Goal: Task Accomplishment & Management: Complete application form

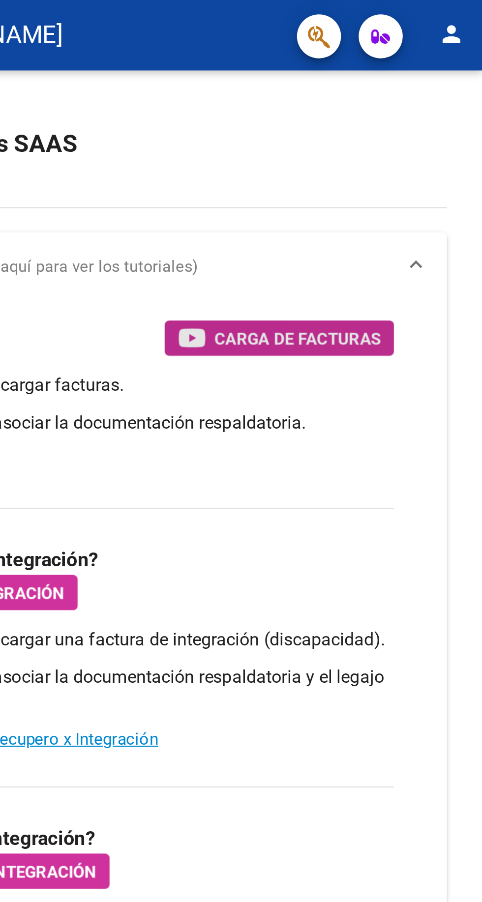
click at [408, 154] on span "Carga de Facturas" at bounding box center [399, 151] width 74 height 12
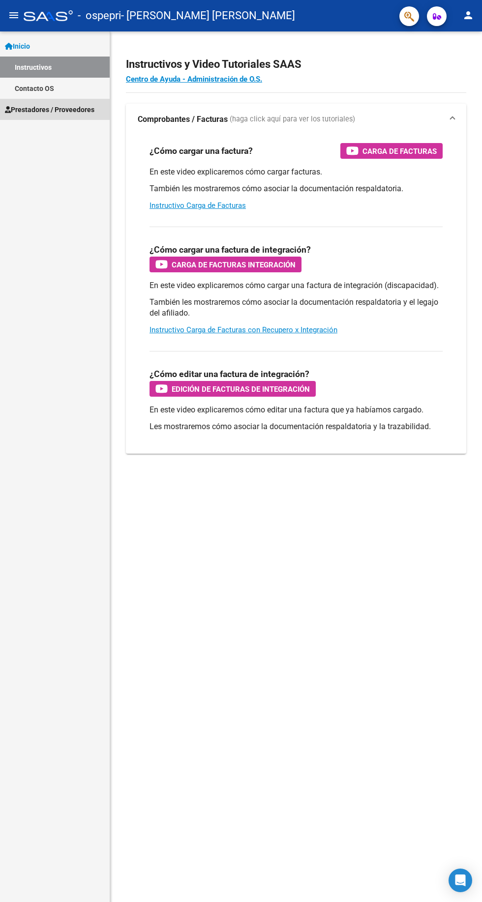
click at [74, 104] on span "Prestadores / Proveedores" at bounding box center [49, 109] width 89 height 11
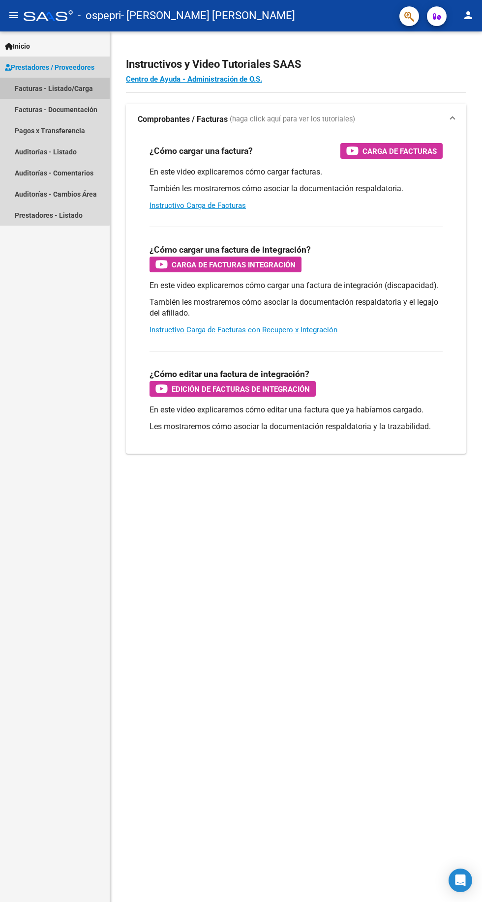
click at [47, 85] on link "Facturas - Listado/Carga" at bounding box center [55, 88] width 110 height 21
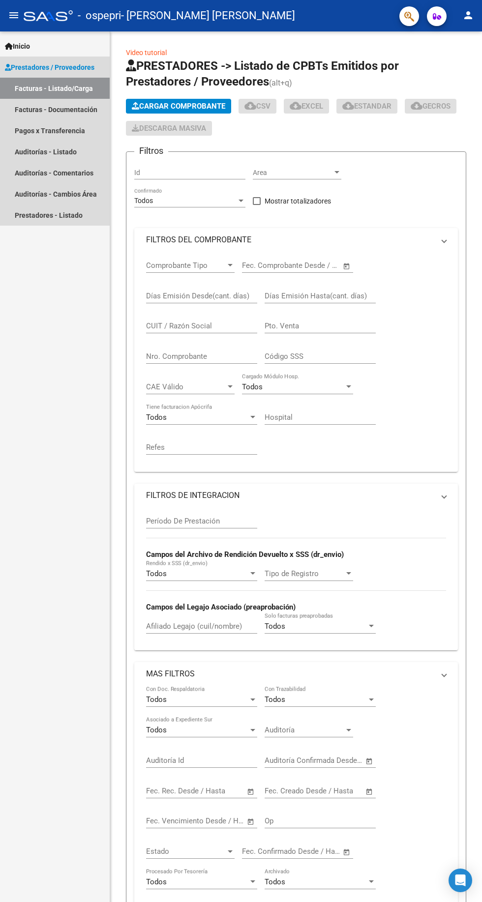
click at [50, 91] on link "Facturas - Listado/Carga" at bounding box center [55, 88] width 110 height 21
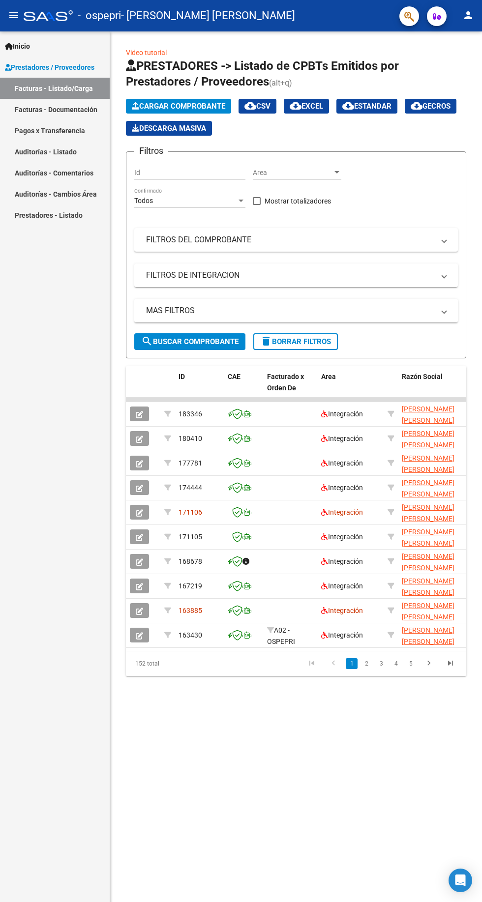
click at [209, 169] on input "Id" at bounding box center [189, 173] width 111 height 8
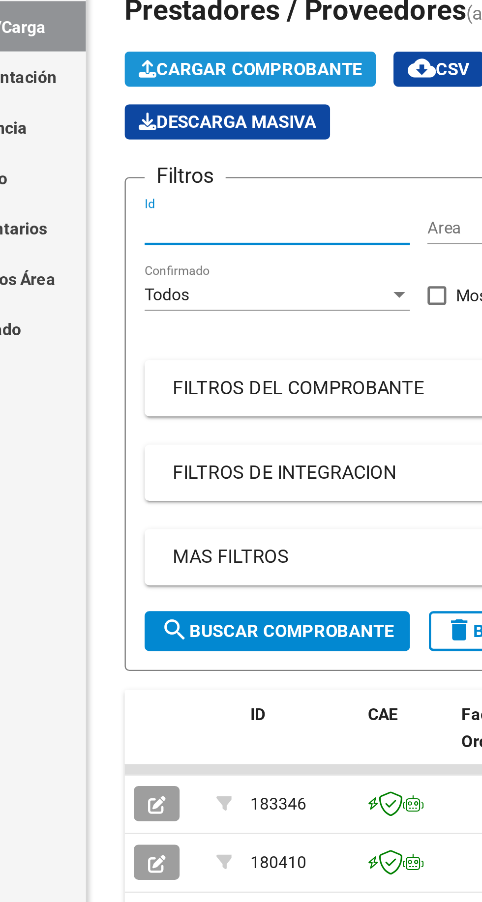
click at [211, 107] on span "Cargar Comprobante" at bounding box center [178, 106] width 93 height 9
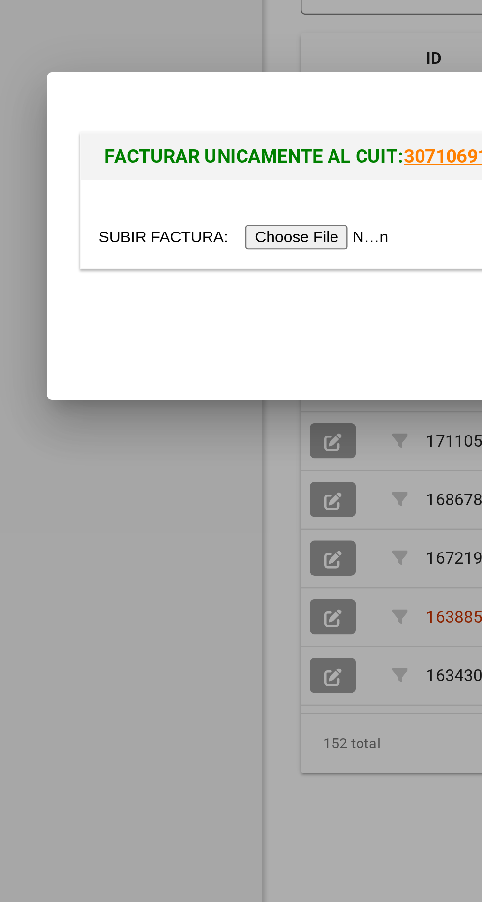
click at [129, 456] on input "file" at bounding box center [103, 451] width 124 height 10
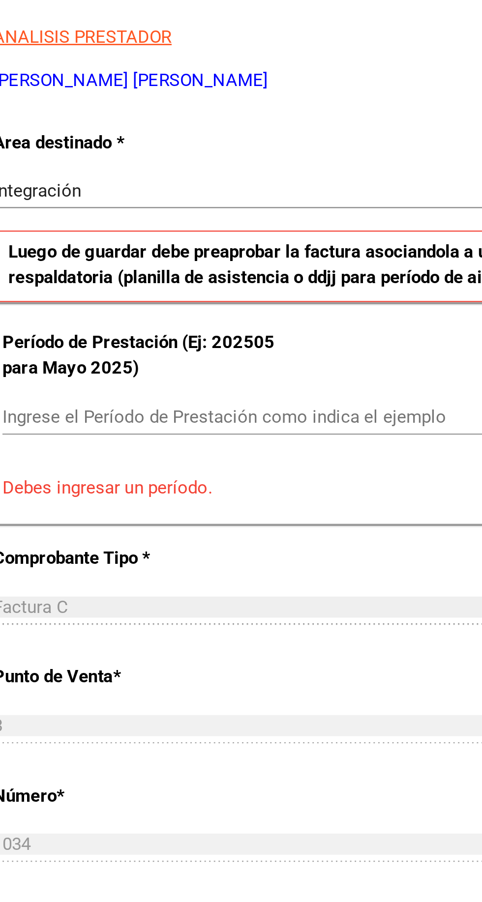
scroll to position [80, 0]
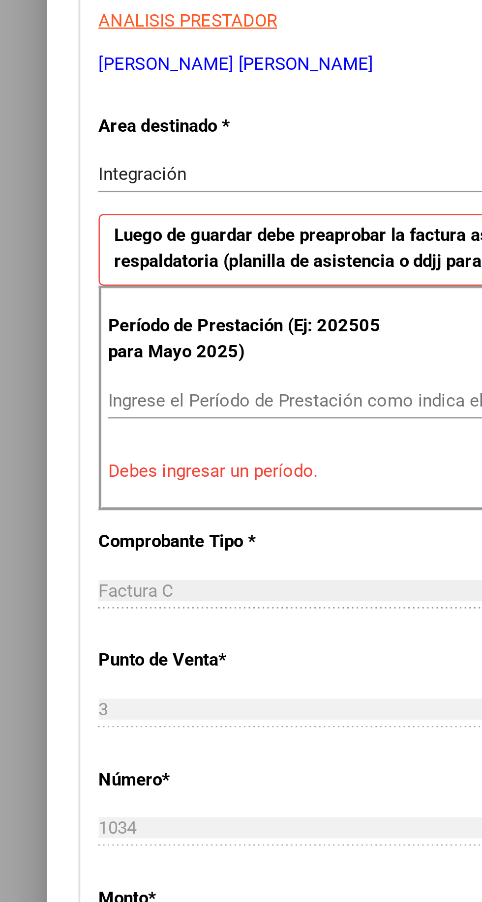
click at [160, 406] on input "Ingrese el Período de Prestación como indica el ejemplo" at bounding box center [180, 410] width 270 height 9
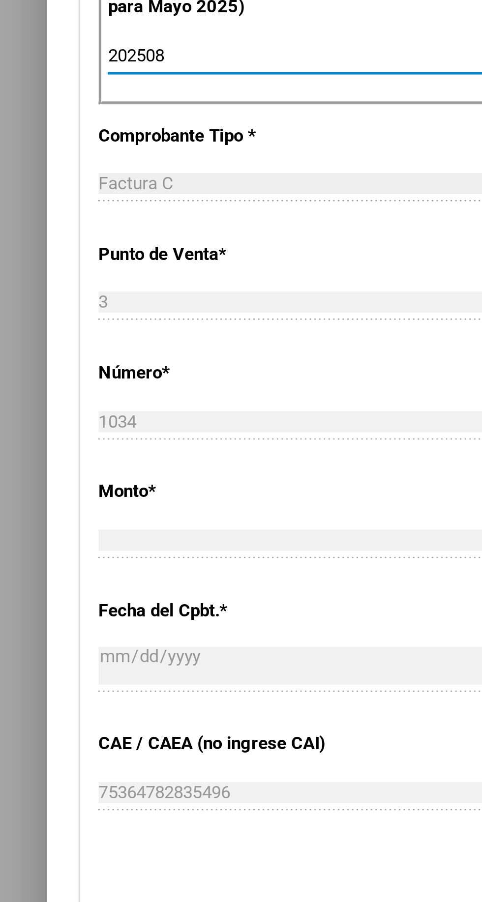
scroll to position [248, 0]
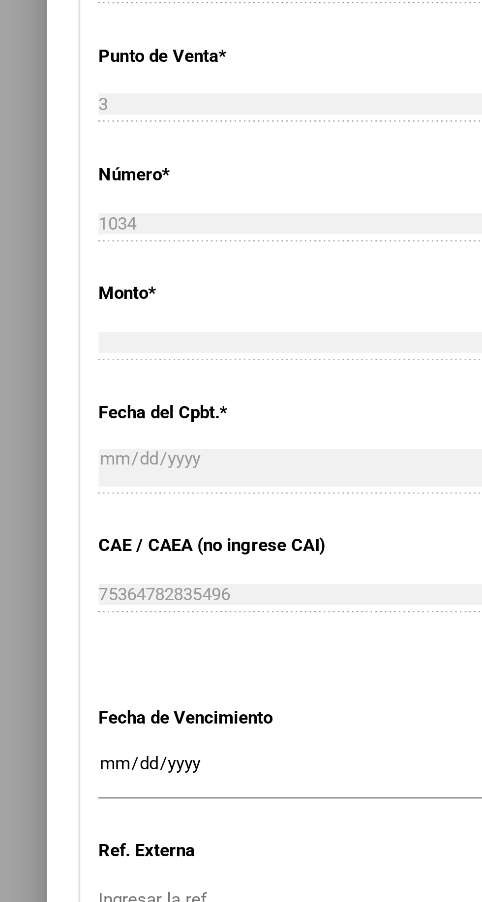
type input "202508"
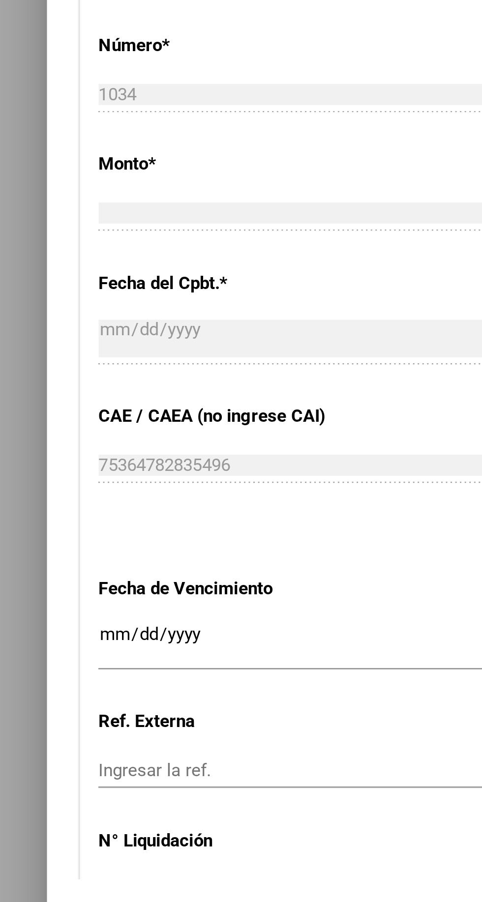
click at [71, 593] on div "CUIT * 23-35571946-4 Ingresar CUIT ANALISIS PRESTADOR INOSTROZA KARINA GISEL AR…" at bounding box center [241, 382] width 414 height 739
click at [127, 633] on div "Ingresar la fecha" at bounding box center [178, 626] width 275 height 21
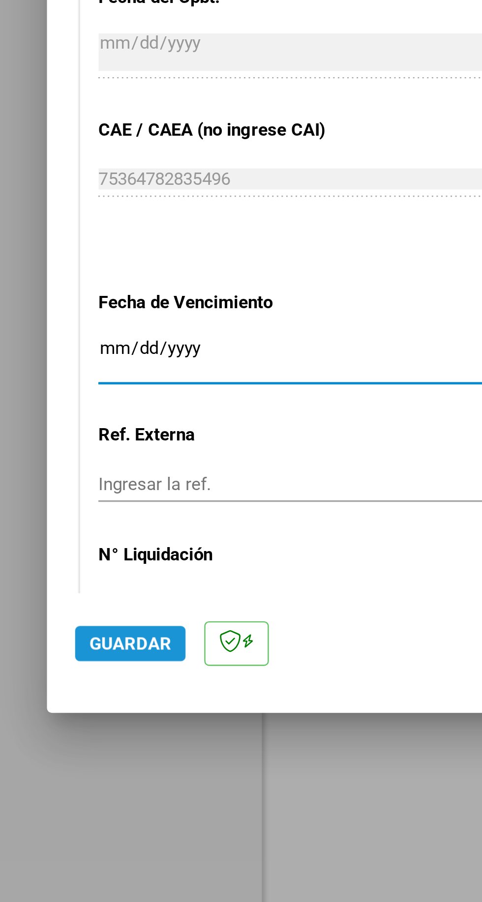
click at [49, 750] on span "Guardar" at bounding box center [54, 745] width 34 height 9
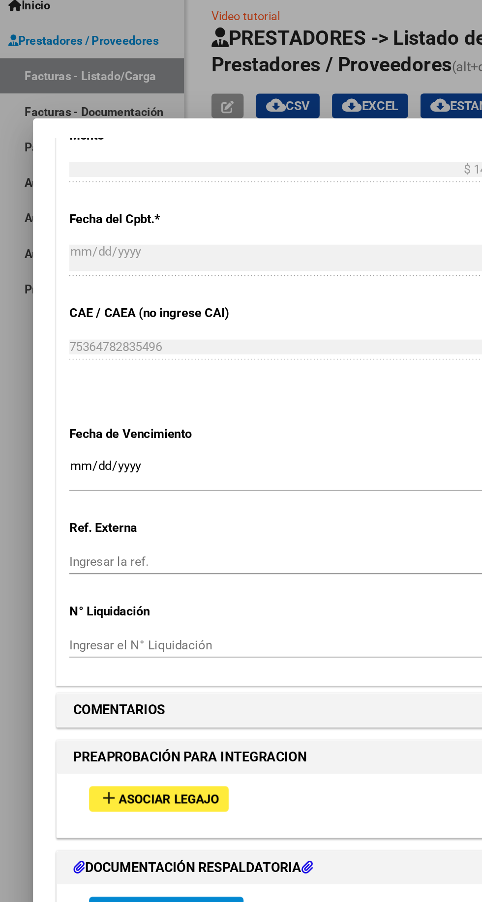
scroll to position [531, 0]
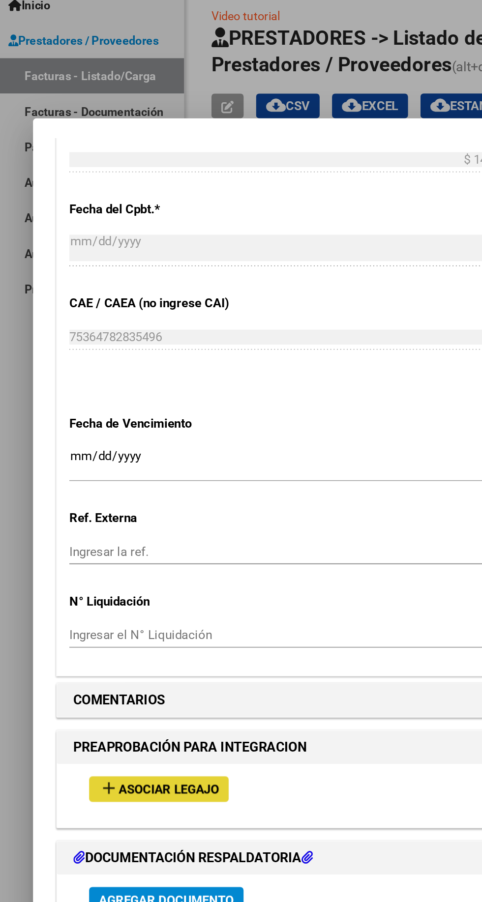
click at [112, 509] on span "Asociar Legajo" at bounding box center [100, 513] width 59 height 9
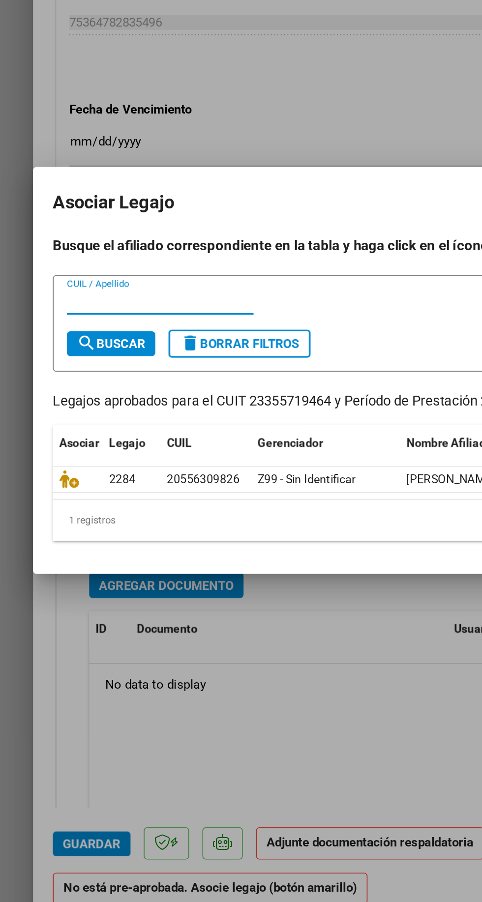
click at [42, 514] on icon at bounding box center [41, 515] width 12 height 11
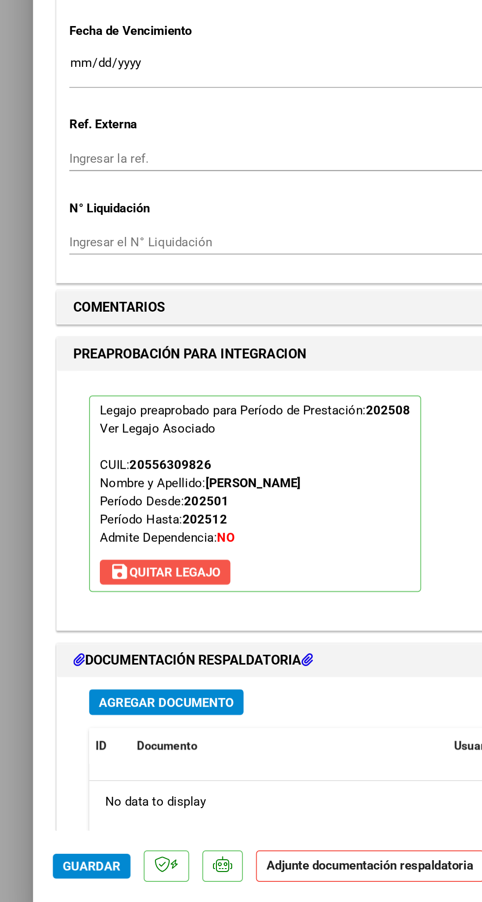
scroll to position [674, 0]
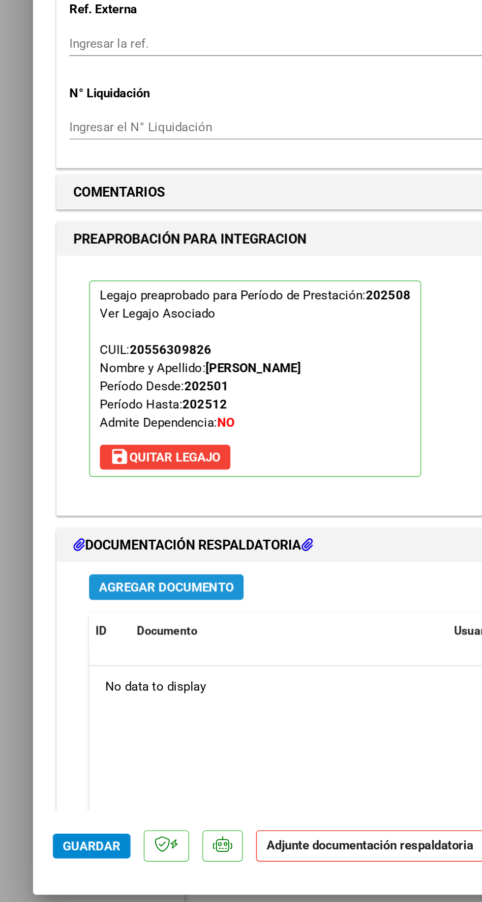
click at [101, 589] on span "Agregar Documento" at bounding box center [99, 592] width 80 height 9
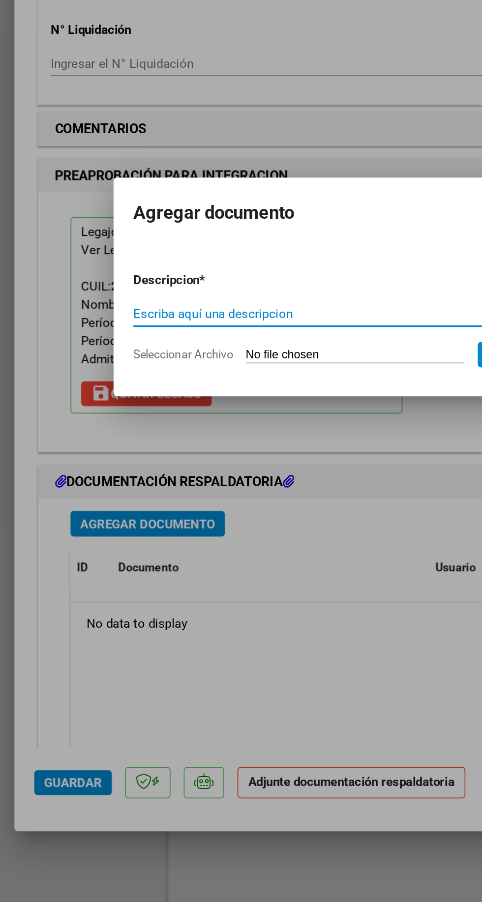
scroll to position [629, 0]
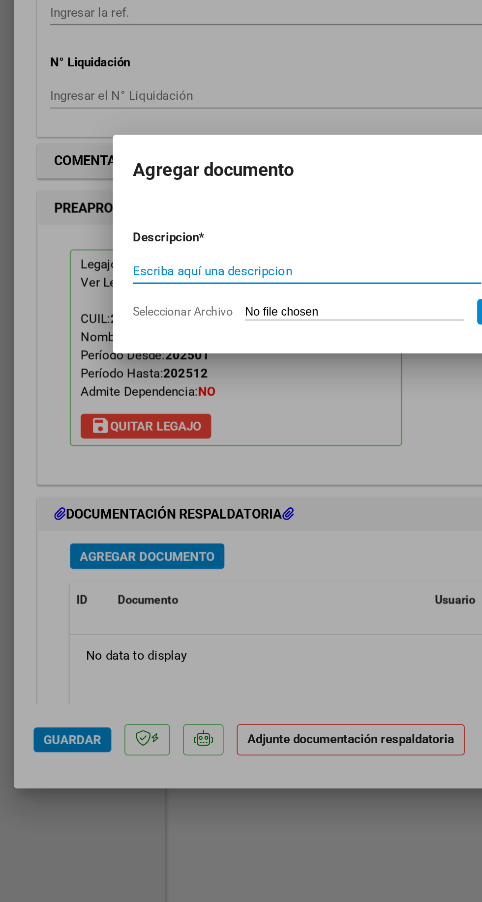
click at [234, 463] on input "Escriba aquí una descripcion" at bounding box center [193, 466] width 207 height 9
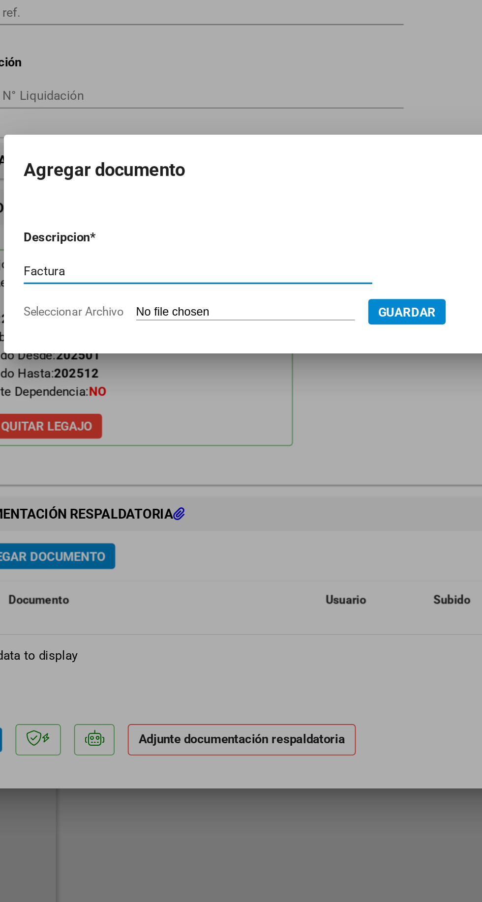
type input "Factura"
click at [233, 495] on input "Seleccionar Archivo" at bounding box center [222, 491] width 130 height 9
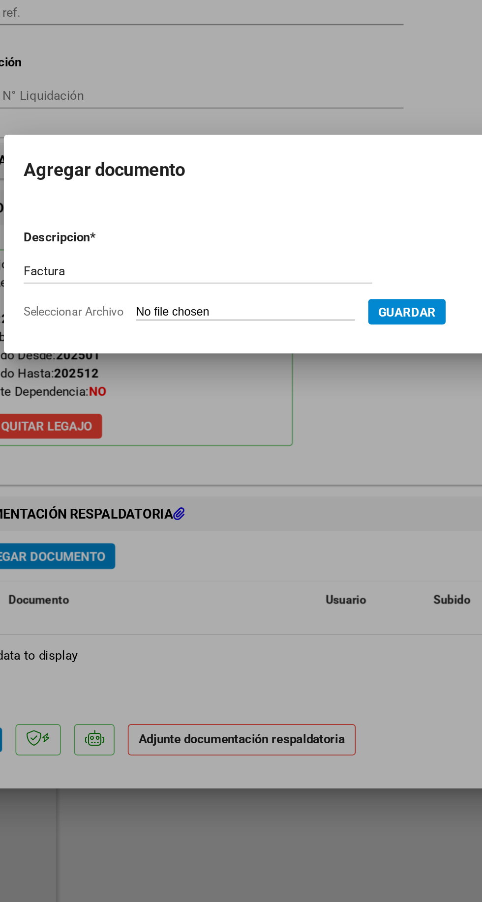
type input "C:\fakepath\23355719464_011_00003_00001034.pdf"
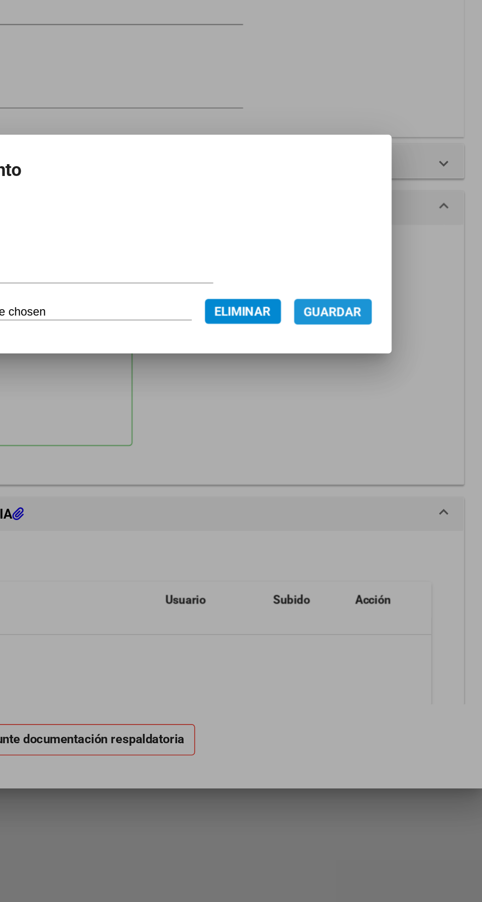
click at [379, 488] on span "Guardar" at bounding box center [370, 491] width 34 height 9
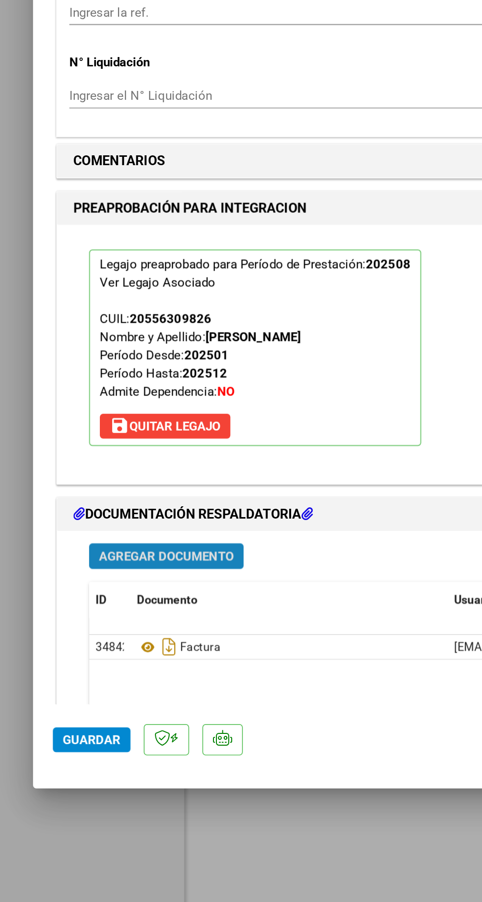
click at [127, 632] on span "Agregar Documento" at bounding box center [99, 636] width 80 height 9
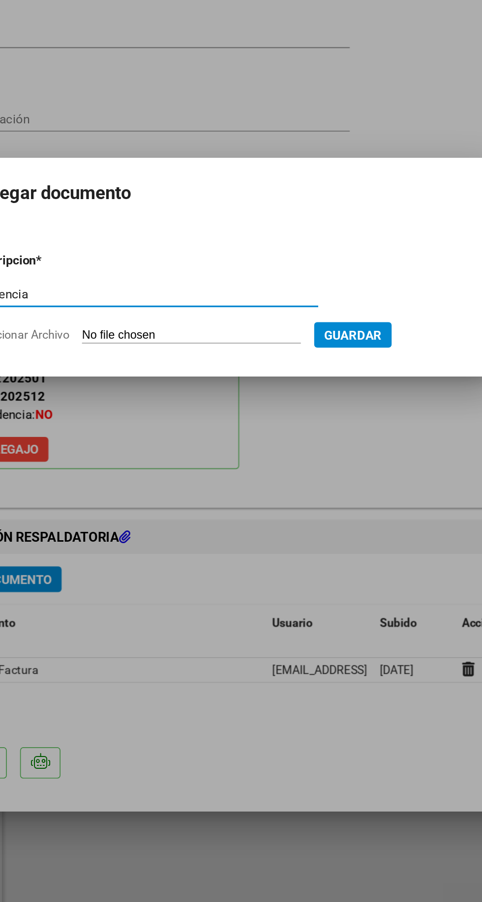
type input "Asistencia"
click at [232, 495] on input "Seleccionar Archivo" at bounding box center [222, 491] width 130 height 9
type input "C:\fakepath\DOC-20250911-WA0031..pdf"
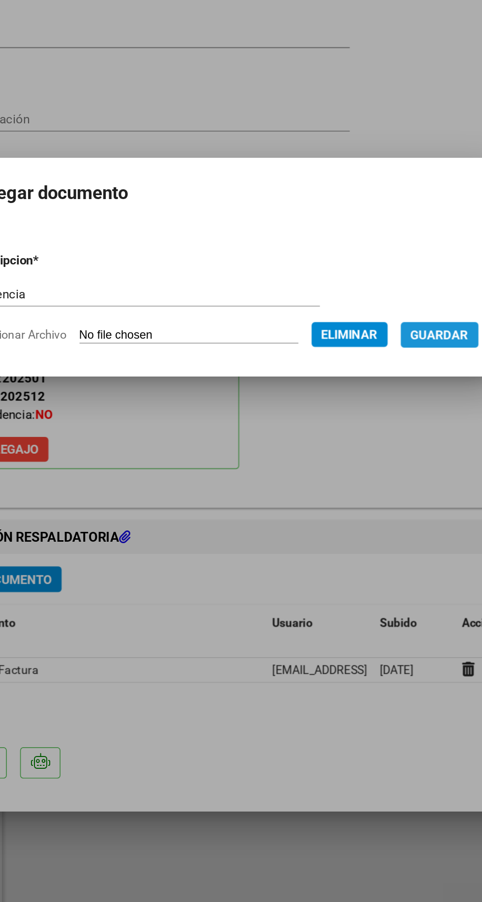
click at [383, 486] on span "Guardar" at bounding box center [370, 490] width 34 height 9
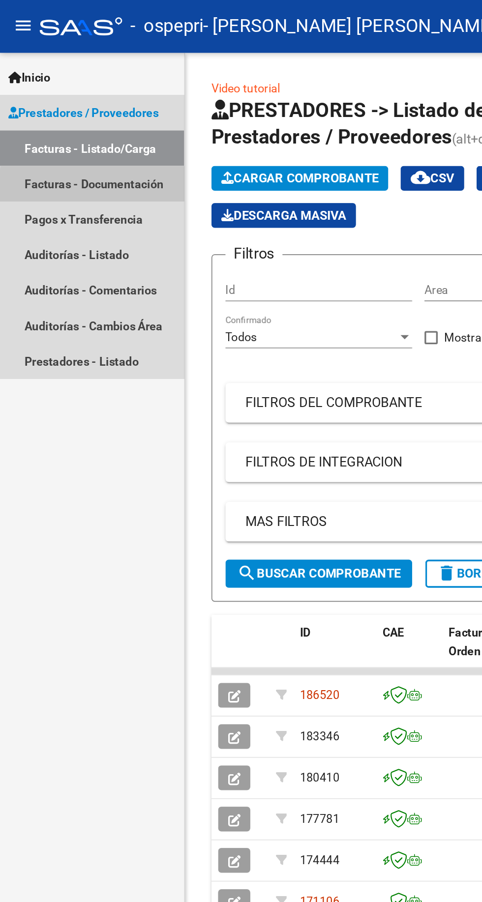
click at [78, 113] on link "Facturas - Documentación" at bounding box center [55, 109] width 110 height 21
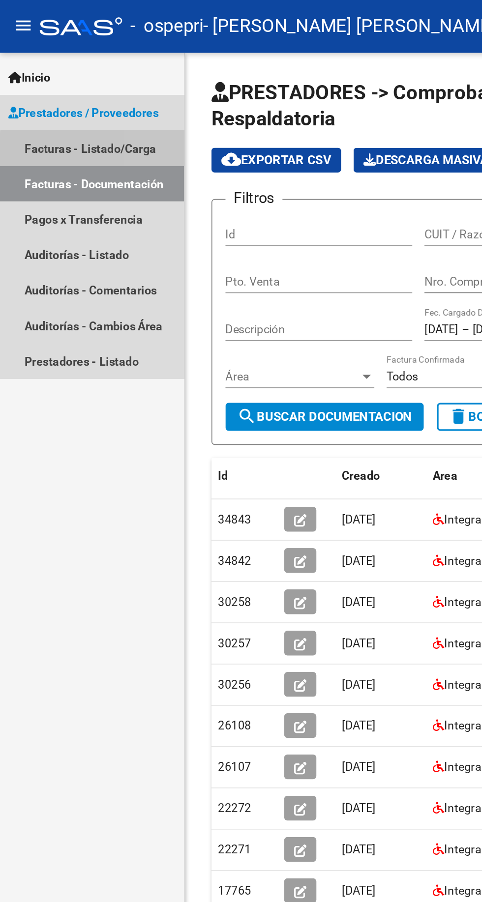
click at [88, 91] on link "Facturas - Listado/Carga" at bounding box center [55, 88] width 110 height 21
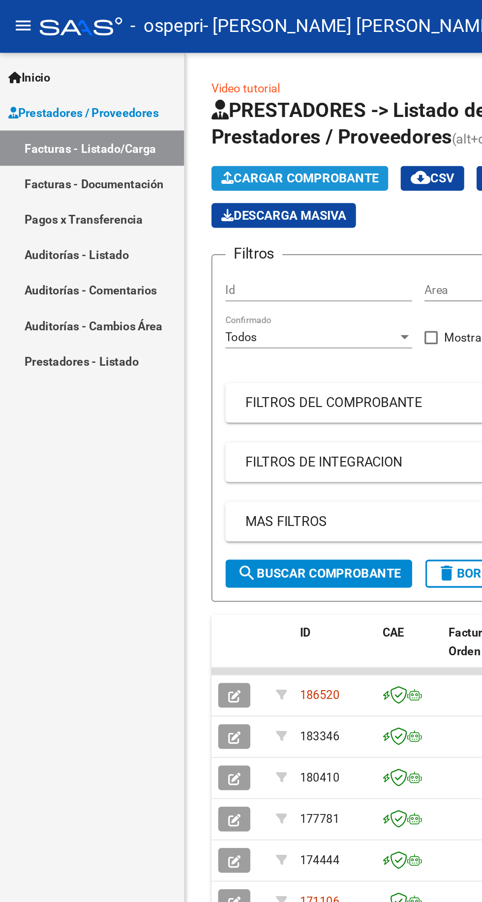
click at [171, 102] on span "Cargar Comprobante" at bounding box center [178, 106] width 93 height 9
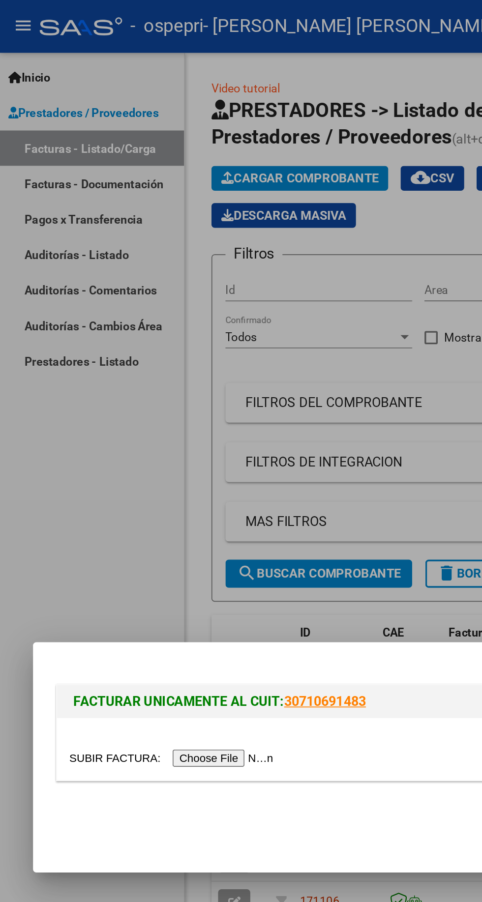
click at [130, 454] on input "file" at bounding box center [103, 451] width 124 height 10
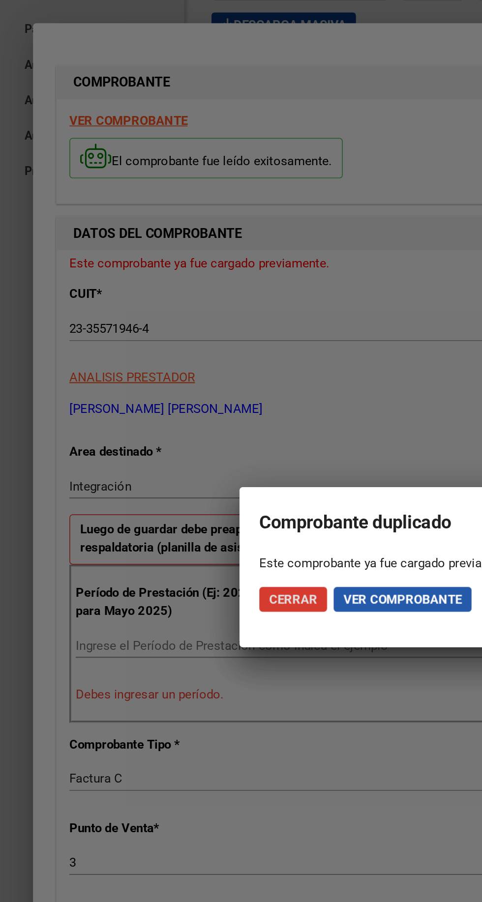
click at [223, 471] on span "Ver comprobante" at bounding box center [239, 470] width 70 height 9
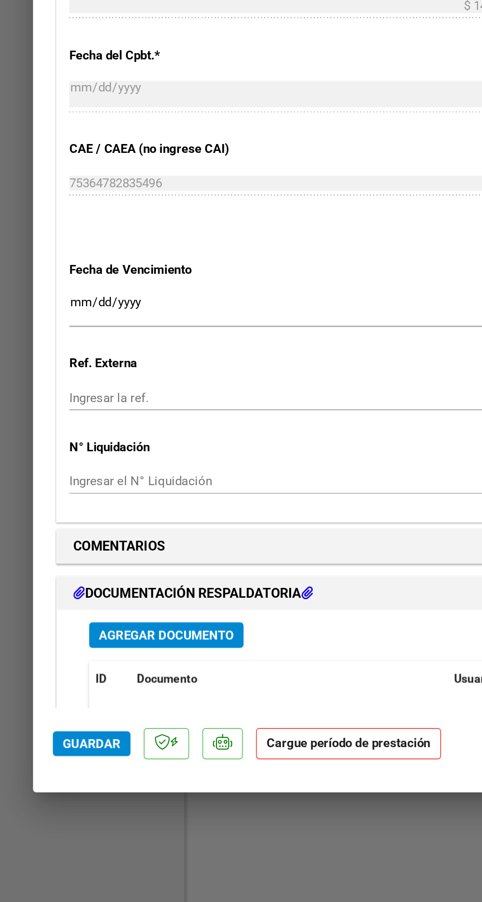
scroll to position [385, 0]
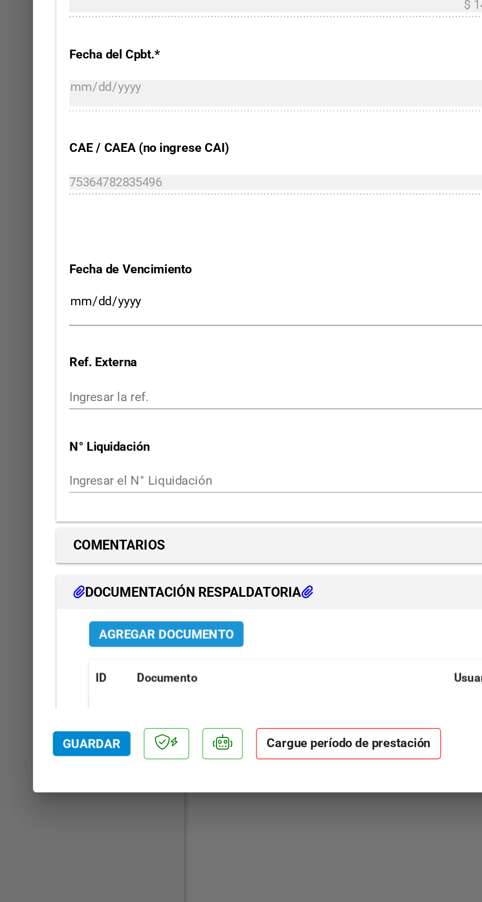
click at [105, 677] on span "Agregar Documento" at bounding box center [99, 681] width 80 height 9
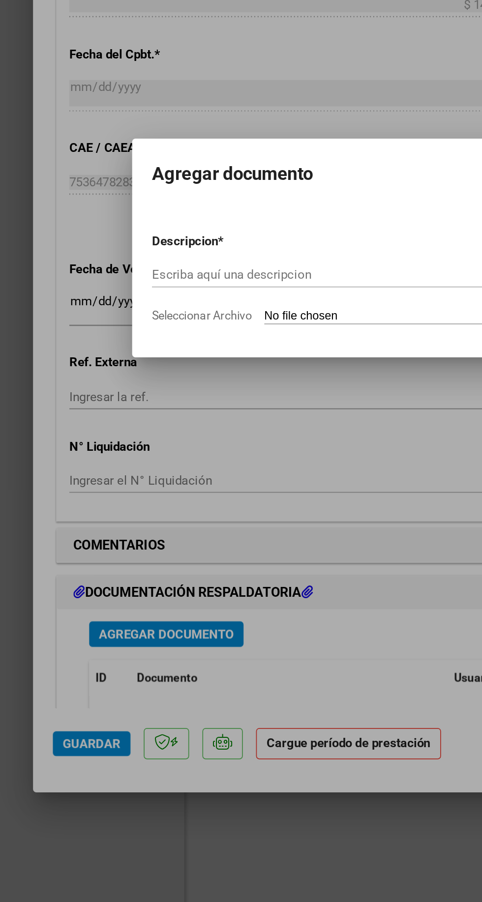
scroll to position [0, 0]
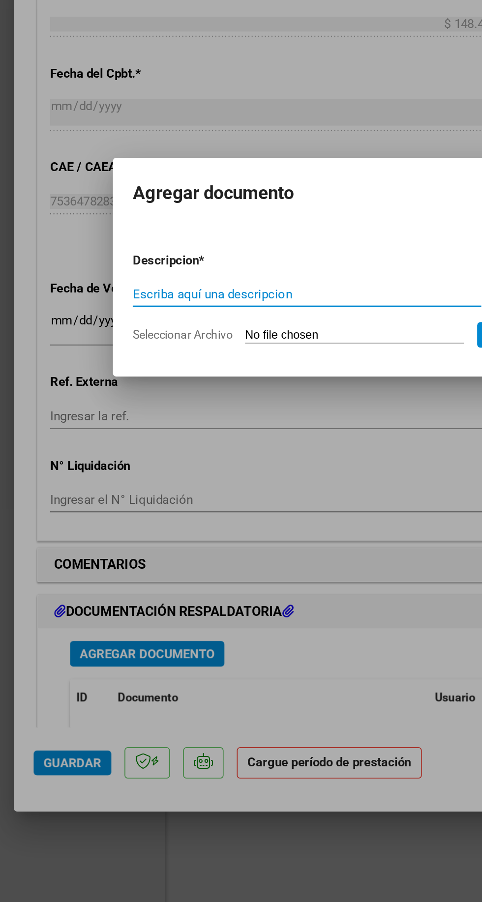
click at [153, 469] on input "Escriba aquí una descripcion" at bounding box center [193, 466] width 207 height 9
type input "Cierre"
click at [195, 490] on input "Seleccionar Archivo" at bounding box center [222, 491] width 130 height 9
type input "C:\fakepath\[PERSON_NAME]-8.pdf"
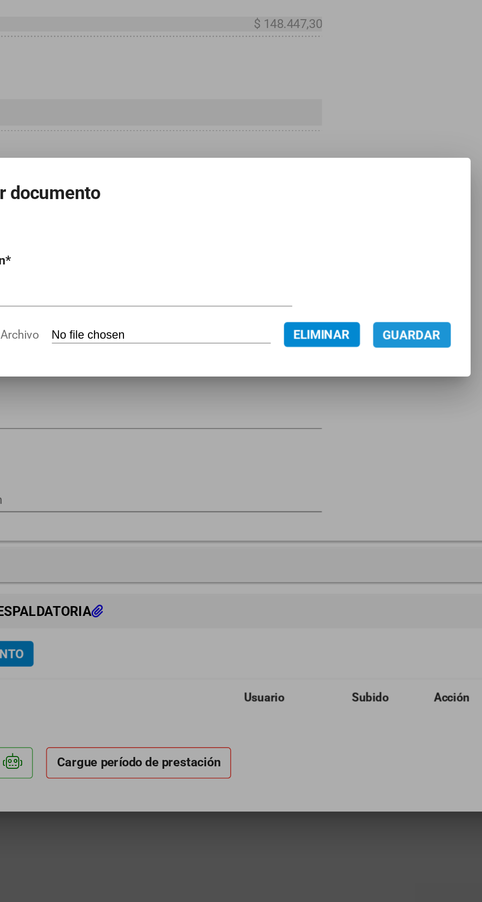
click at [387, 489] on span "Guardar" at bounding box center [370, 491] width 34 height 9
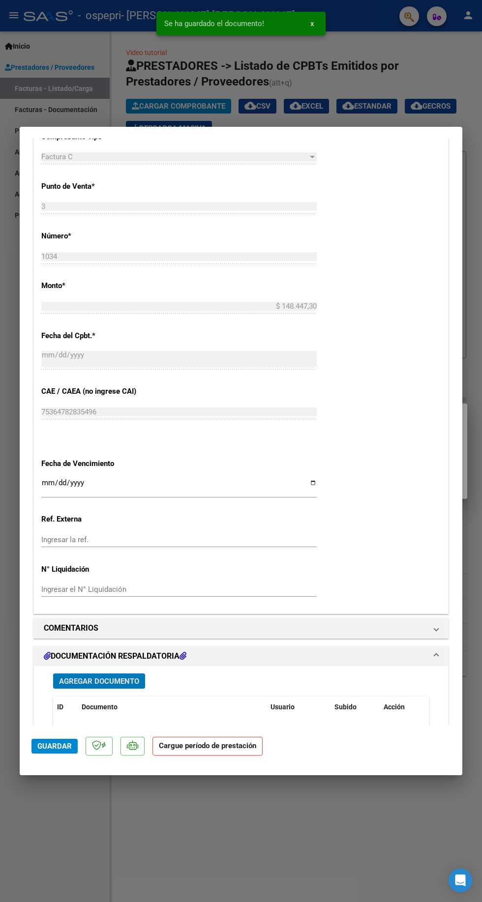
scroll to position [30, 0]
click at [47, 753] on button "Guardar" at bounding box center [54, 745] width 46 height 15
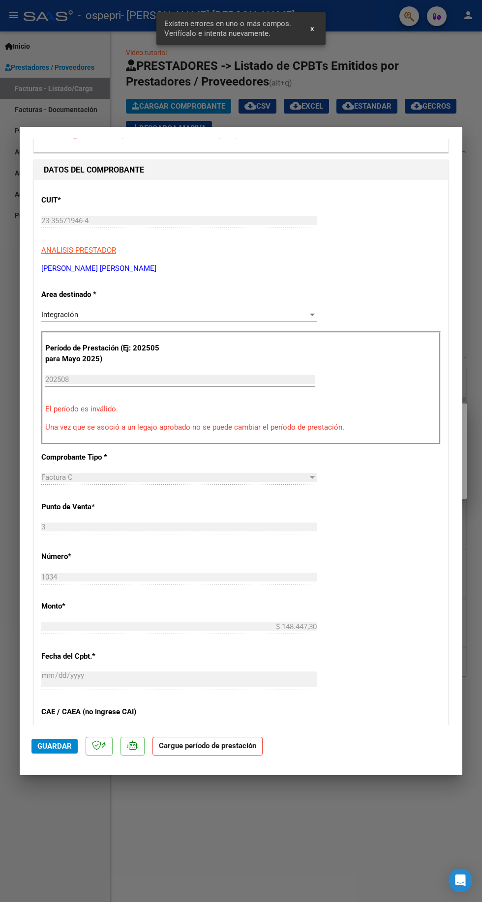
scroll to position [0, 0]
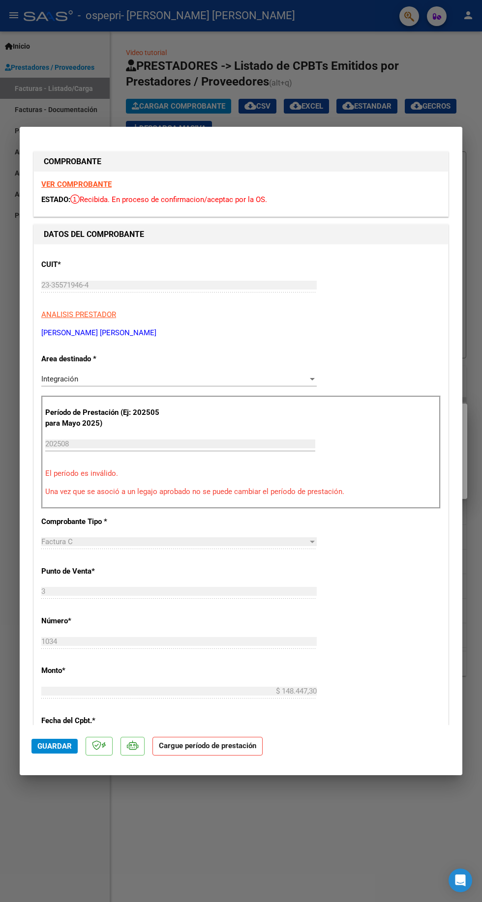
click at [246, 439] on input "202508" at bounding box center [180, 443] width 270 height 9
click at [297, 476] on div "Período de Prestación (Ej: 202505 para Mayo 2025) 202508 Ingrese el Período de …" at bounding box center [240, 452] width 399 height 113
click at [227, 756] on strong "Cargue período de prestación" at bounding box center [207, 746] width 110 height 19
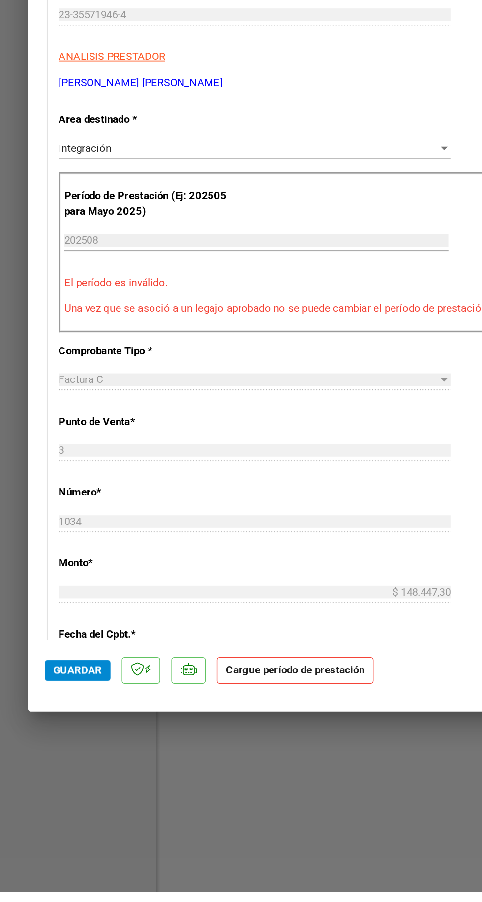
click at [205, 756] on strong "Cargue período de prestación" at bounding box center [207, 746] width 110 height 19
click at [196, 756] on strong "Cargue período de prestación" at bounding box center [207, 746] width 110 height 19
click at [71, 448] on input "202508" at bounding box center [180, 443] width 270 height 9
click at [75, 429] on p "Período de Prestación (Ej: 202505 para Mayo 2025)" at bounding box center [103, 418] width 117 height 22
click at [62, 383] on div "Integración Seleccionar Area" at bounding box center [178, 378] width 275 height 15
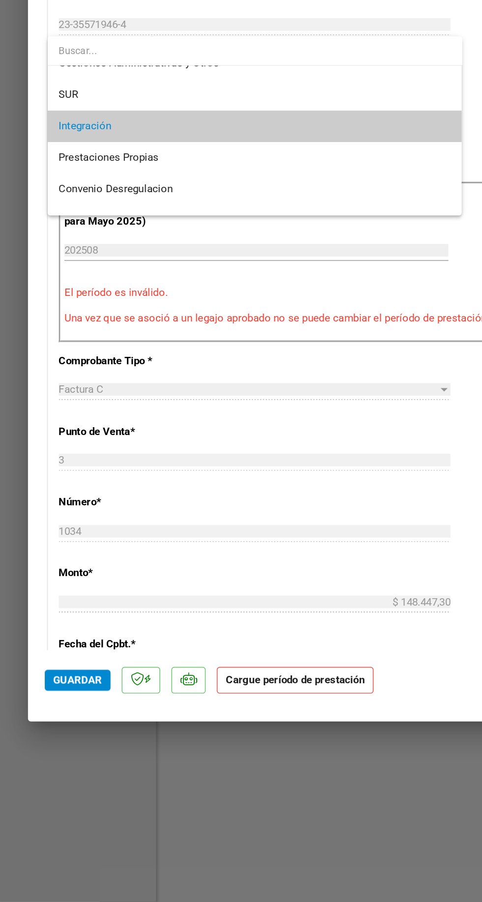
scroll to position [64, 0]
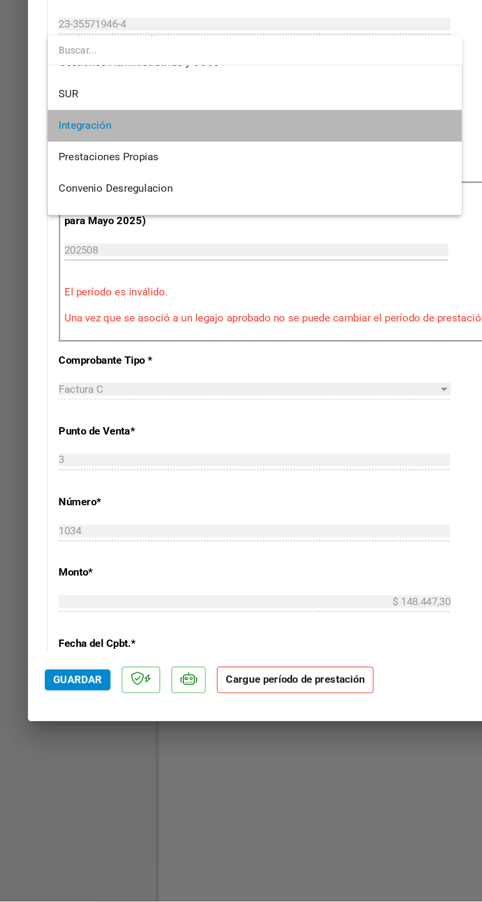
click at [74, 351] on span "Integración" at bounding box center [179, 356] width 276 height 22
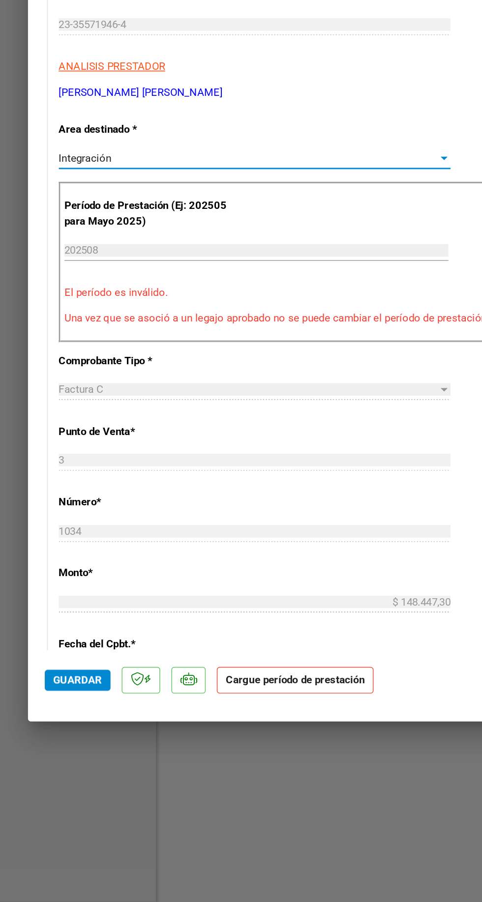
click at [80, 439] on input "202508" at bounding box center [180, 443] width 270 height 9
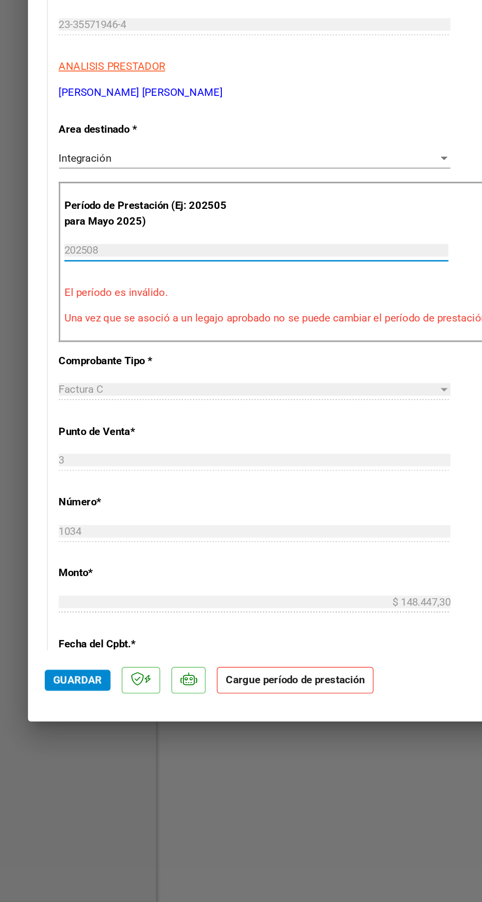
click at [92, 439] on input "202508" at bounding box center [180, 443] width 270 height 9
click at [90, 439] on input "202508" at bounding box center [180, 443] width 270 height 9
click at [44, 750] on span "Guardar" at bounding box center [54, 745] width 34 height 9
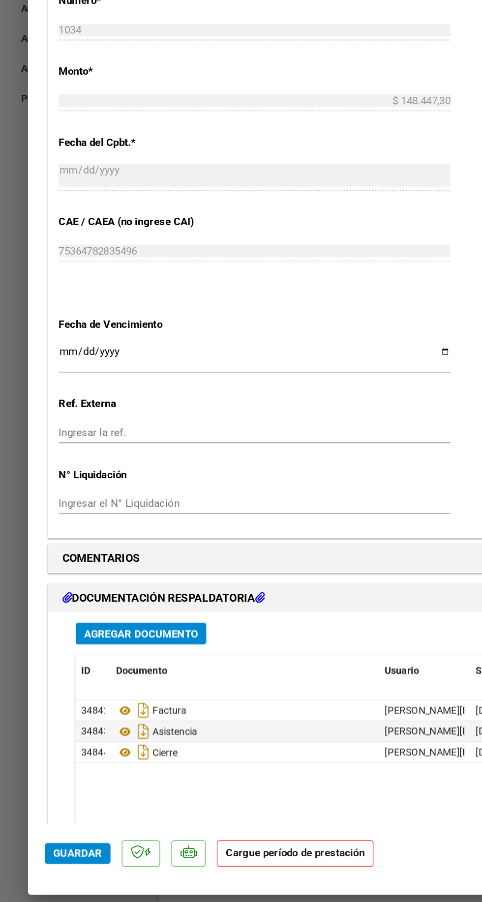
scroll to position [0, 0]
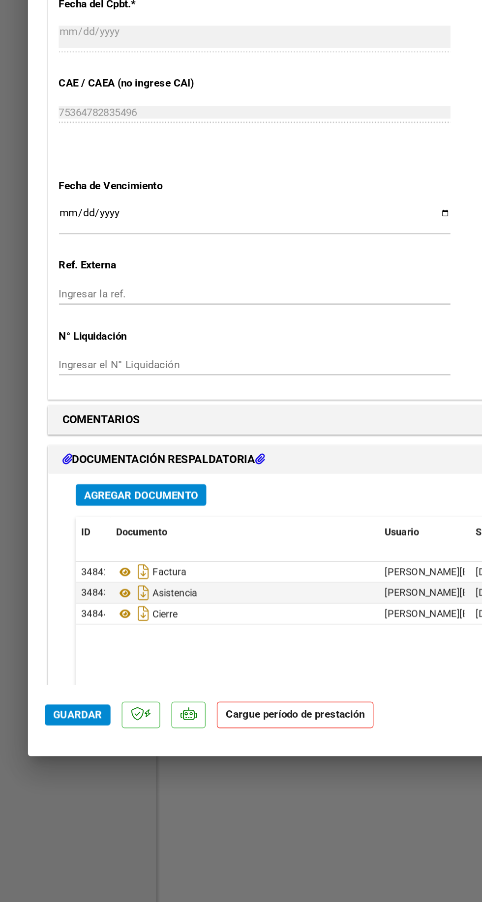
click at [188, 756] on strong "Cargue período de prestación" at bounding box center [207, 746] width 110 height 19
click at [192, 764] on mat-dialog-actions "Guardar Cargue período de prestación" at bounding box center [240, 744] width 419 height 39
click at [188, 756] on strong "Cargue período de prestación" at bounding box center [207, 746] width 110 height 19
click at [192, 756] on strong "Cargue período de prestación" at bounding box center [207, 746] width 110 height 19
click at [51, 750] on span "Guardar" at bounding box center [54, 745] width 34 height 9
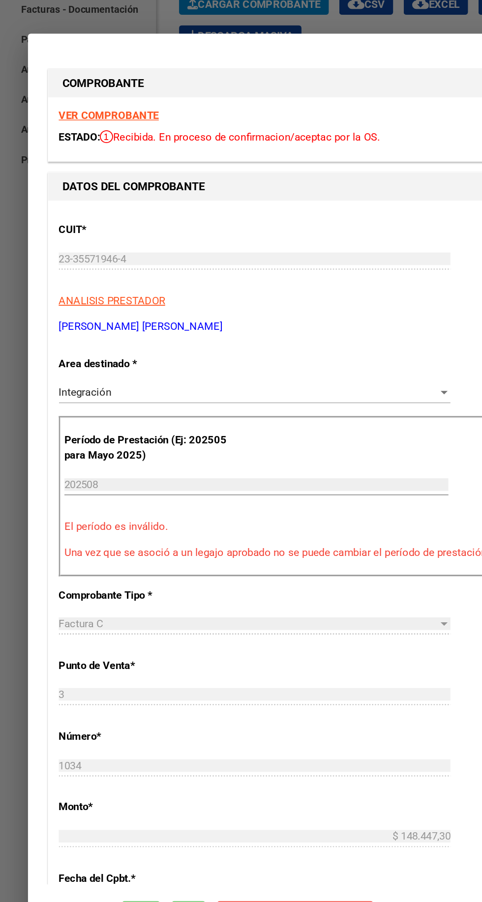
click at [237, 205] on div "VER COMPROBANTE ESTADO: Recibida. En proceso de confirmacion/aceptac por la OS." at bounding box center [241, 193] width 414 height 45
click at [84, 216] on div "VER COMPROBANTE ESTADO: Recibida. En proceso de confirmacion/aceptac por la OS." at bounding box center [241, 193] width 414 height 45
click at [97, 319] on span "ANALISIS PRESTADOR" at bounding box center [78, 314] width 75 height 9
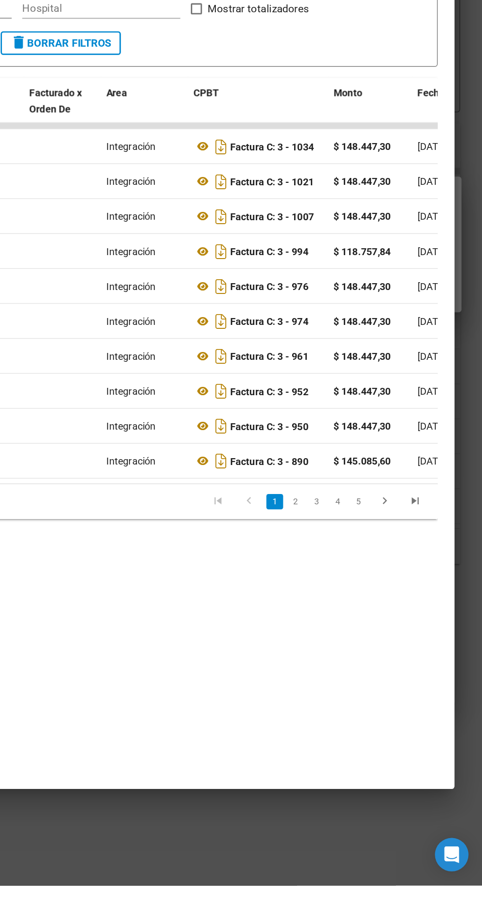
scroll to position [9, 0]
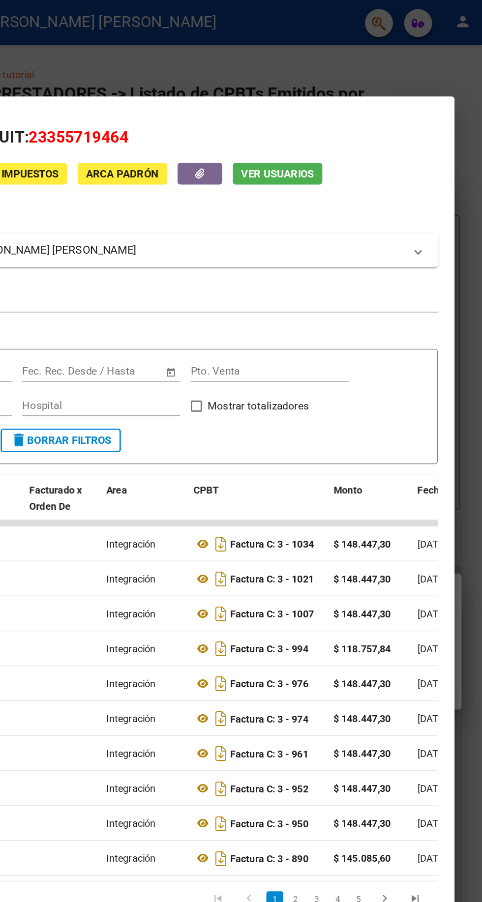
click at [471, 57] on div at bounding box center [241, 451] width 482 height 902
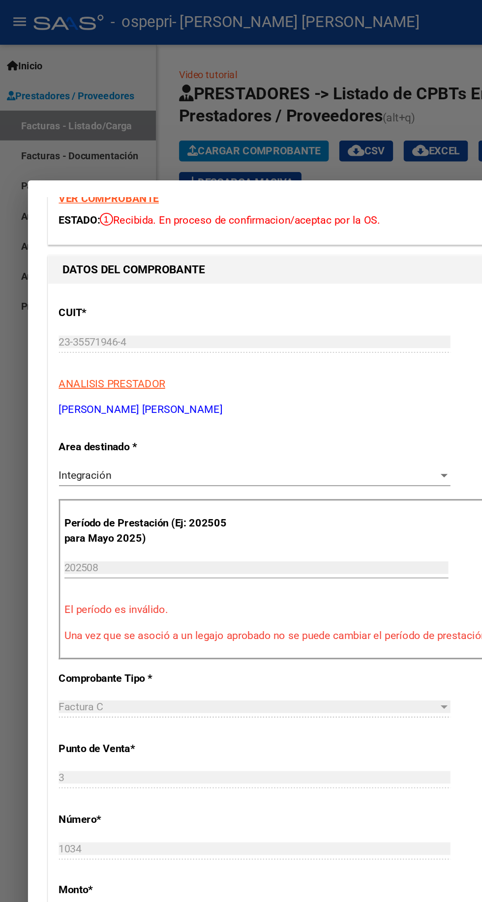
scroll to position [79, 0]
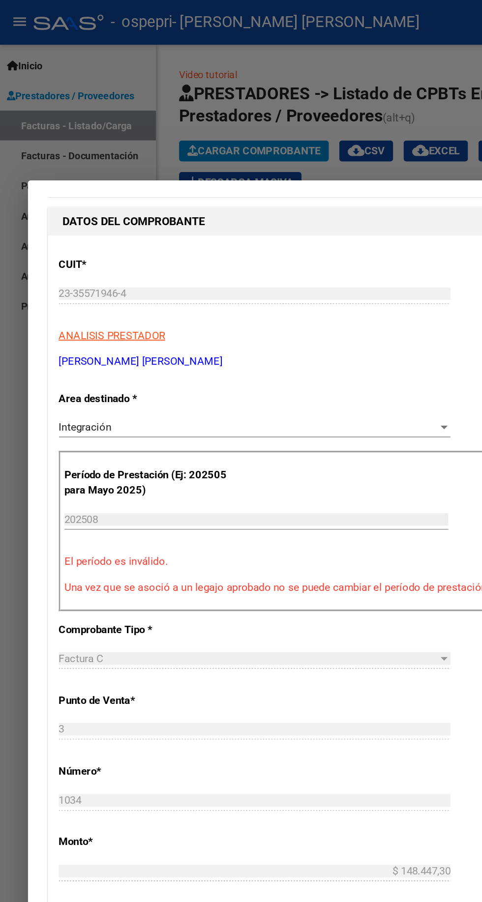
click at [114, 361] on input "202508" at bounding box center [180, 365] width 270 height 9
click at [98, 361] on input "202508" at bounding box center [180, 365] width 270 height 9
click at [205, 361] on input "202508" at bounding box center [180, 365] width 270 height 9
click at [203, 380] on div "Período de Prestación (Ej: 202505 para Mayo 2025) 202508 Ingrese el Período de …" at bounding box center [240, 373] width 399 height 113
click at [314, 299] on div at bounding box center [312, 300] width 5 height 2
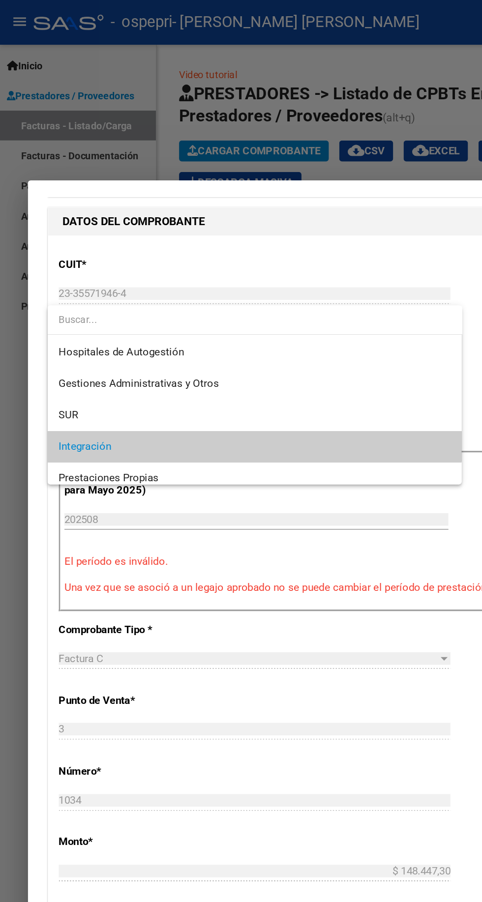
scroll to position [36, 0]
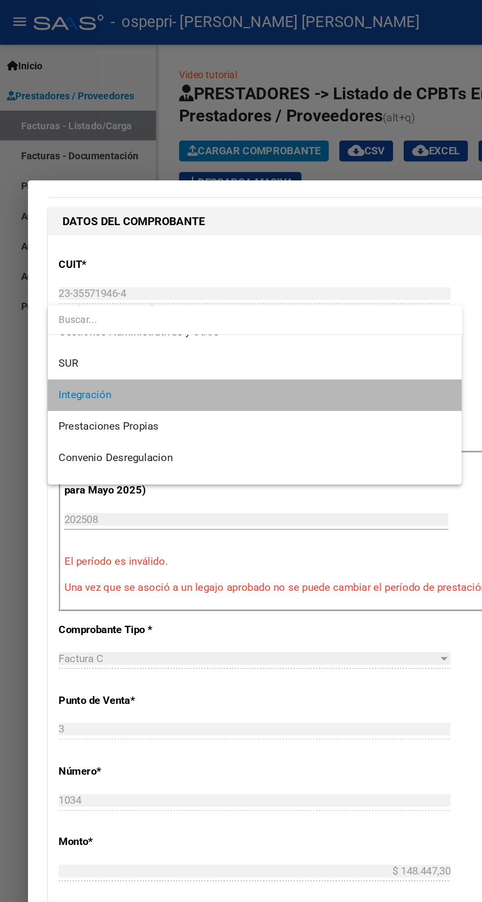
click at [215, 287] on span "Integración" at bounding box center [179, 278] width 276 height 22
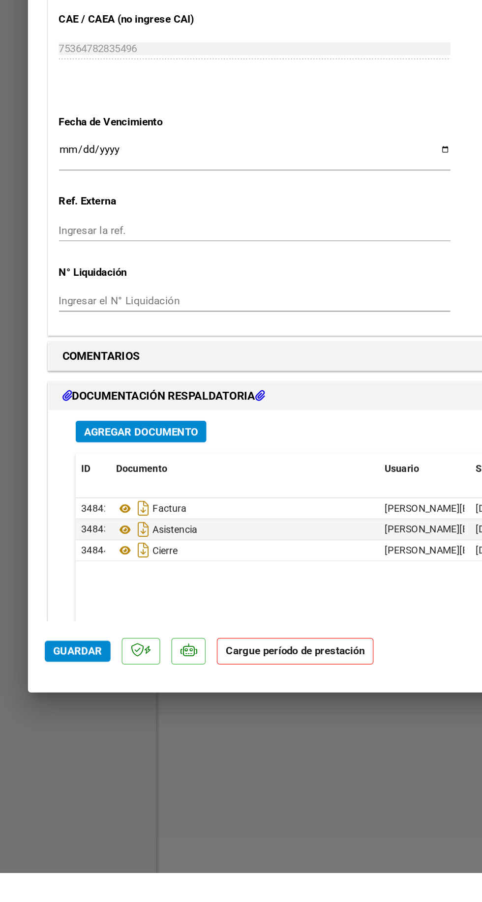
scroll to position [474, 0]
click at [55, 750] on span "Guardar" at bounding box center [54, 745] width 34 height 9
click at [209, 756] on strong "Cargue período de prestación" at bounding box center [207, 746] width 110 height 19
click at [197, 756] on strong "Cargue período de prestación" at bounding box center [207, 746] width 110 height 19
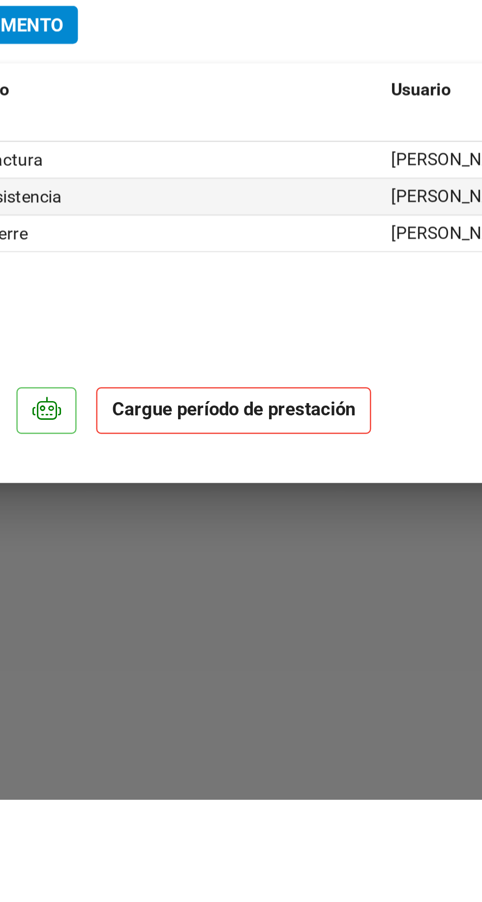
click at [232, 756] on strong "Cargue período de prestación" at bounding box center [207, 746] width 110 height 19
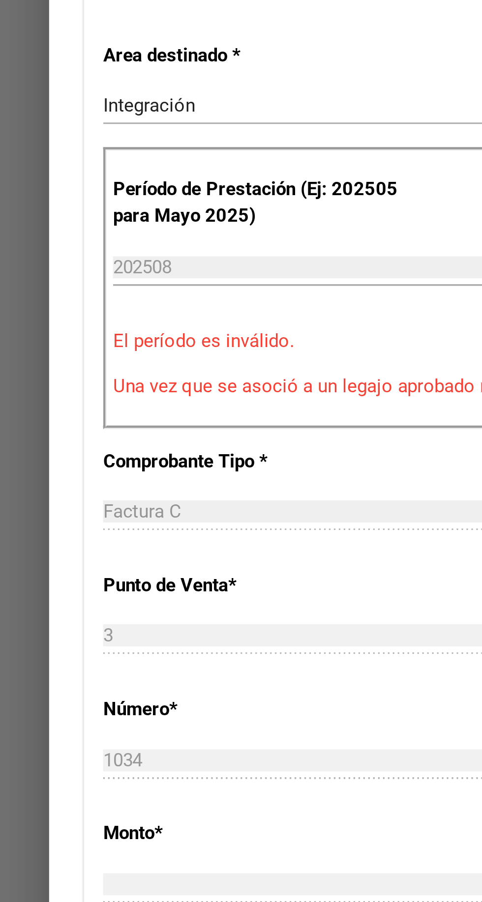
click at [107, 479] on p "El período es inválido." at bounding box center [240, 473] width 391 height 11
click at [61, 497] on p "Una vez que se asoció a un legajo aprobado no se puede cambiar el período de pr…" at bounding box center [240, 491] width 391 height 11
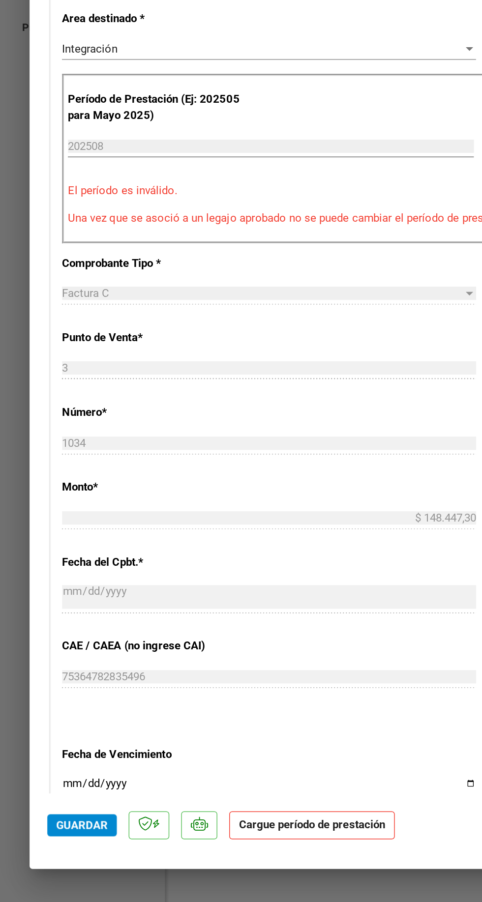
scroll to position [152, 0]
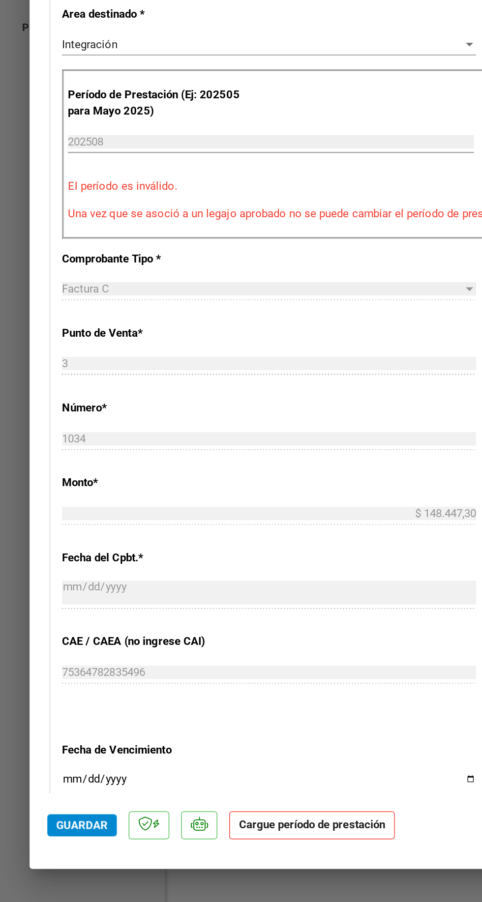
click at [216, 756] on strong "Cargue período de prestación" at bounding box center [207, 746] width 110 height 19
click at [211, 756] on strong "Cargue período de prestación" at bounding box center [207, 746] width 110 height 19
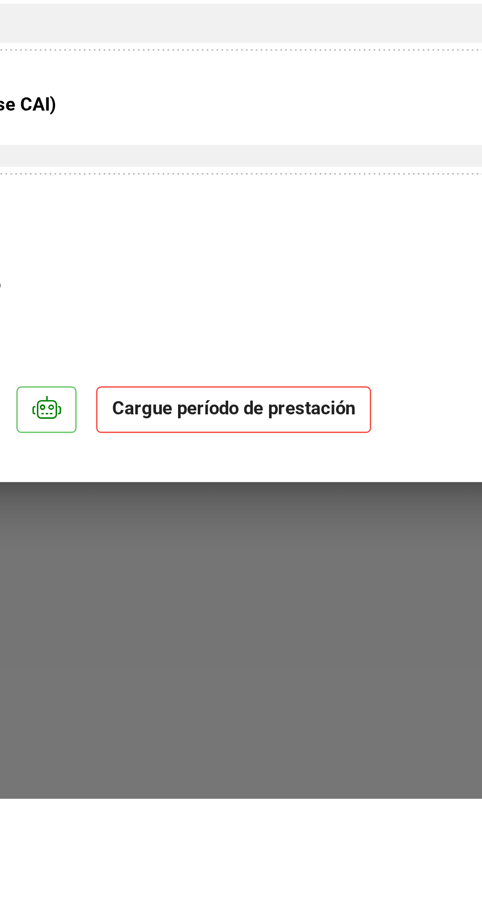
click at [243, 901] on div at bounding box center [241, 451] width 482 height 902
type input "$ 0,00"
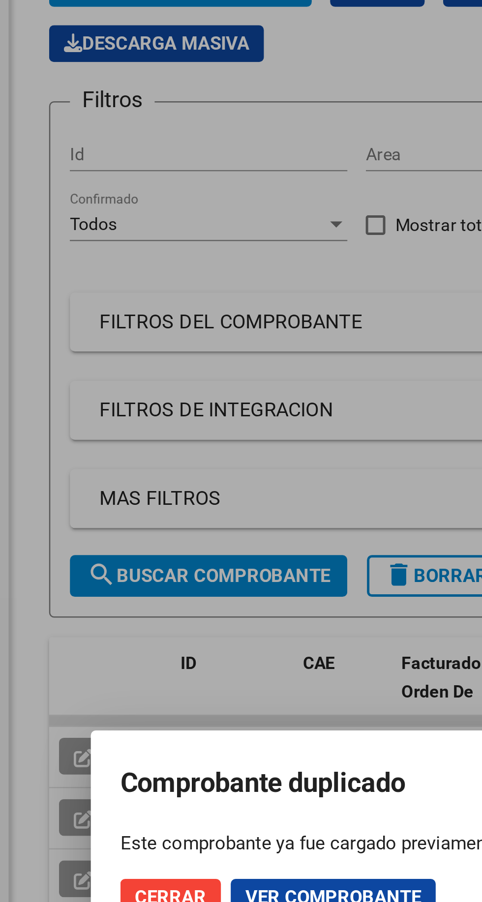
scroll to position [0, 0]
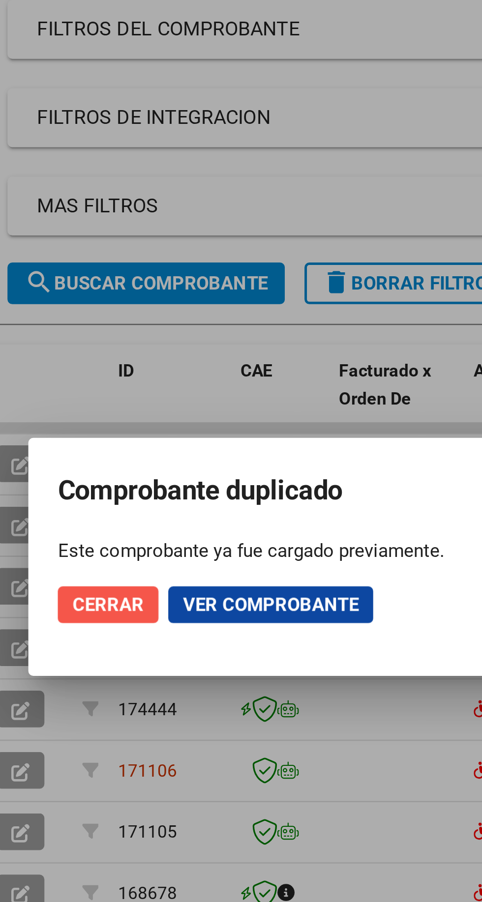
click at [173, 475] on span "Cerrar" at bounding box center [174, 470] width 28 height 9
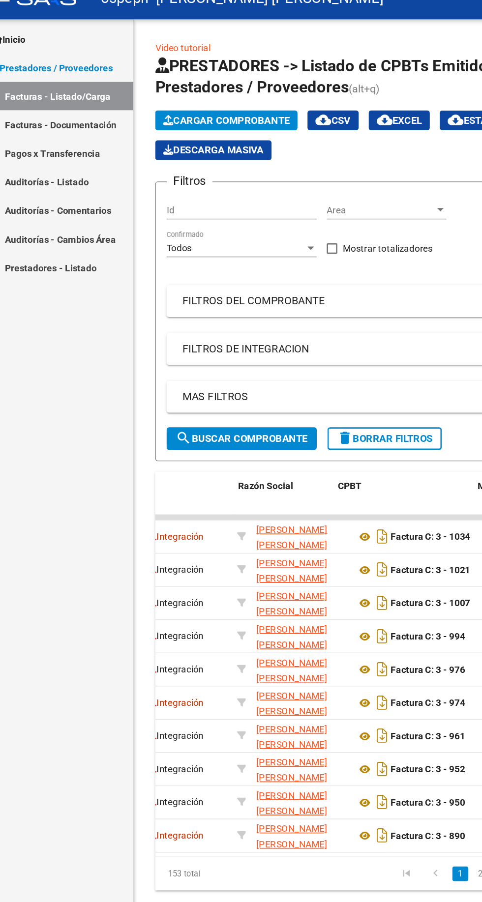
scroll to position [0, 214]
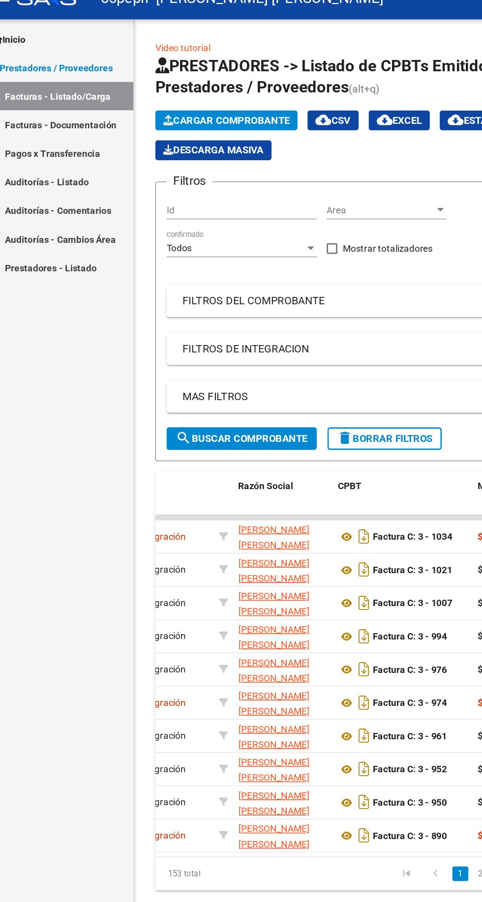
click at [305, 413] on strong "Factura C: 3 - 1034" at bounding box center [315, 414] width 59 height 8
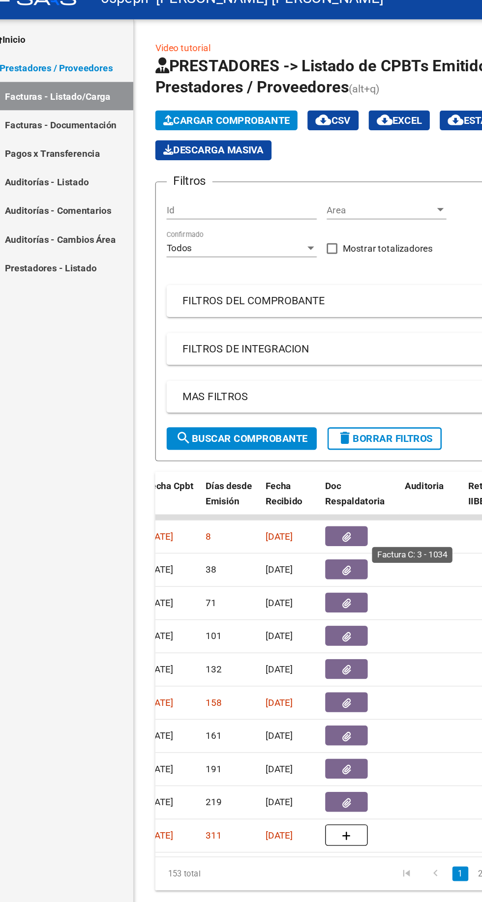
scroll to position [0, 521]
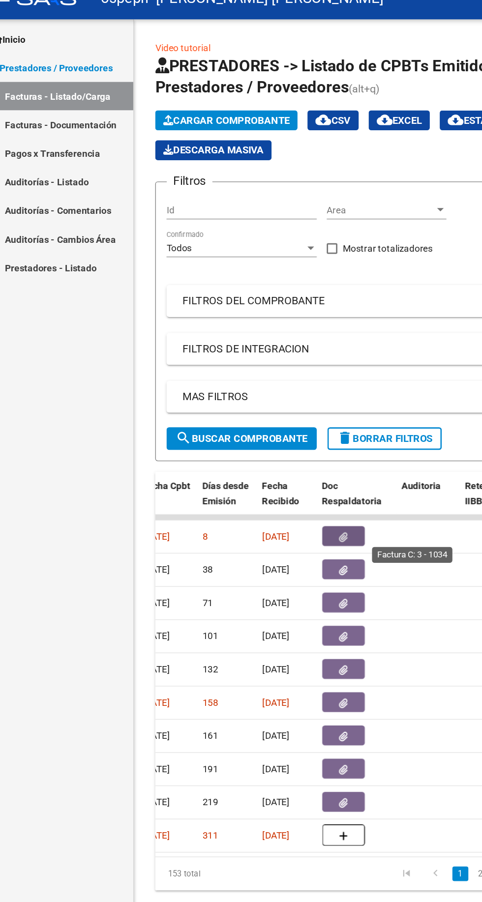
click at [259, 413] on button "button" at bounding box center [264, 413] width 31 height 15
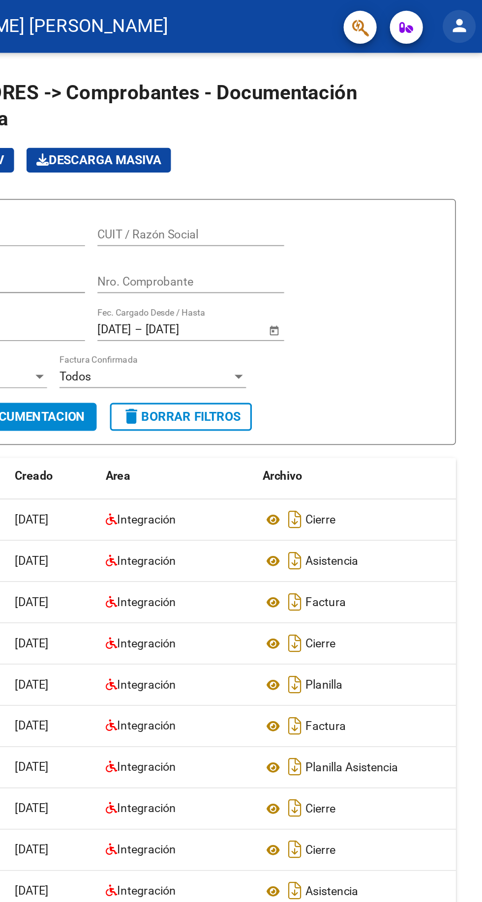
click at [463, 12] on mat-icon "person" at bounding box center [468, 15] width 12 height 12
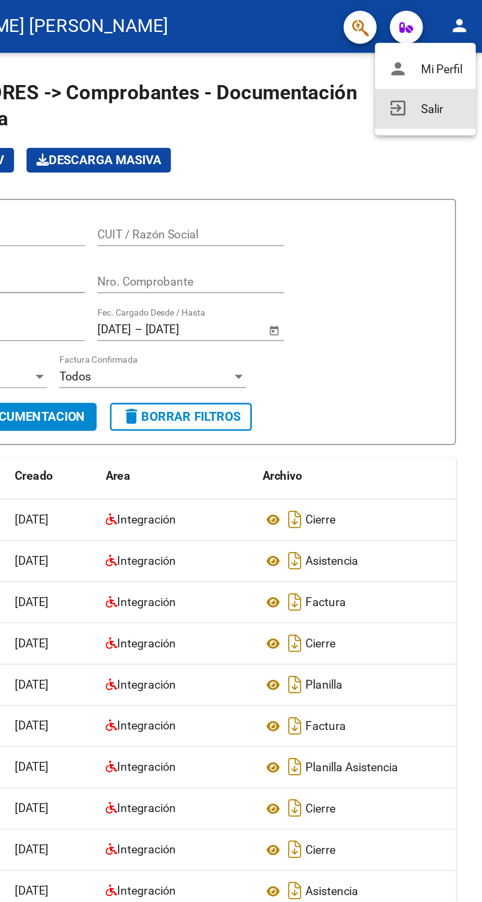
click at [449, 62] on button "exit_to_app Salir" at bounding box center [448, 65] width 60 height 24
